Goal: Find contact information: Find contact information

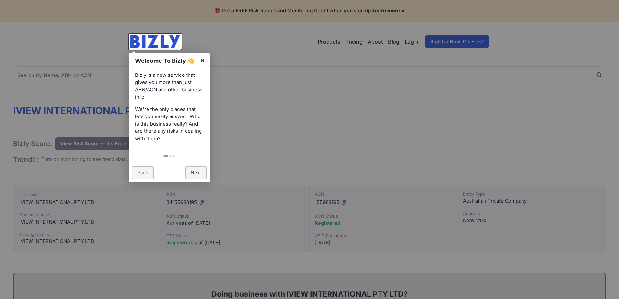
click at [200, 62] on link "×" at bounding box center [202, 60] width 15 height 15
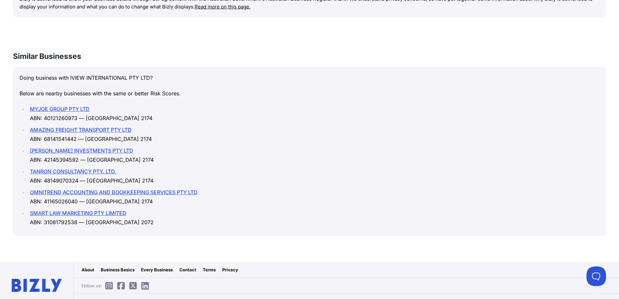
scroll to position [887, 0]
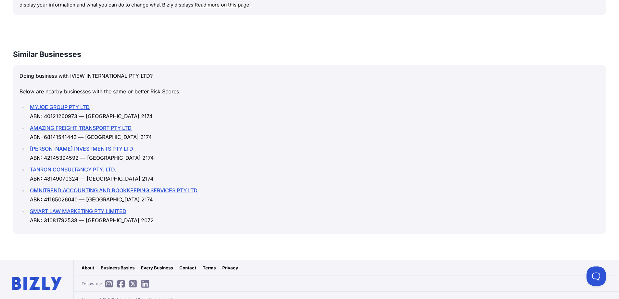
click at [192, 264] on link "Contact" at bounding box center [187, 267] width 17 height 6
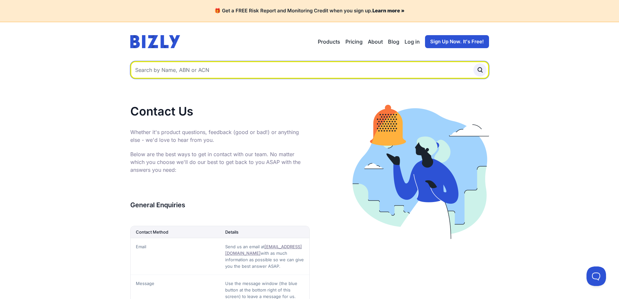
click at [224, 123] on div "Contact Us Whether it's product questions, feedback (good or bad!) or anything …" at bounding box center [219, 296] width 179 height 382
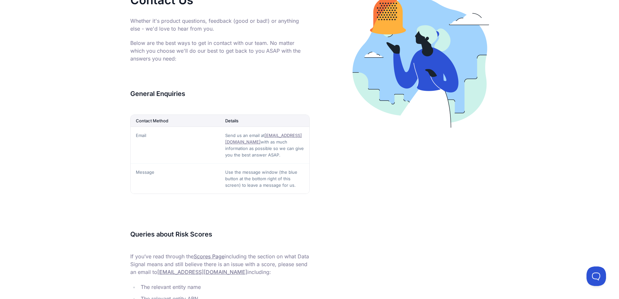
scroll to position [248, 0]
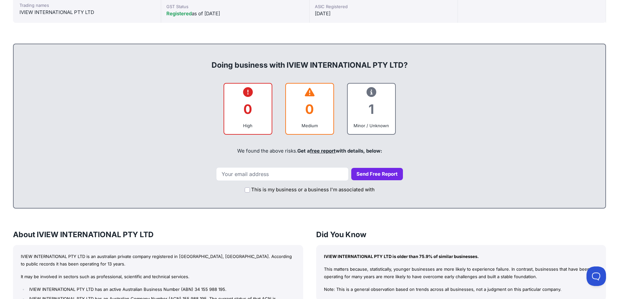
scroll to position [357, 0]
